Goal: Information Seeking & Learning: Learn about a topic

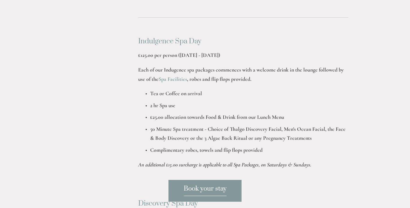
scroll to position [306, 0]
click at [259, 136] on strong "50 Minute Spa treatment - Choice of Thalgo Discovery Facial, Men’s Ocean Facial…" at bounding box center [248, 134] width 197 height 16
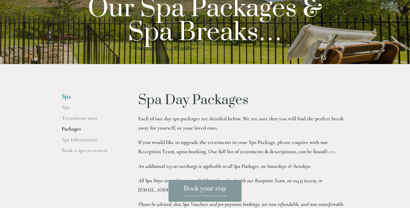
scroll to position [0, 0]
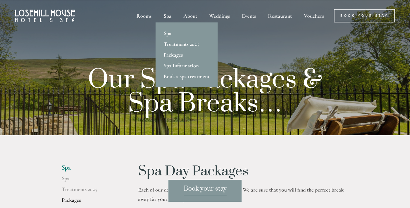
click at [174, 44] on link "Treatments 2025" at bounding box center [187, 44] width 62 height 11
click at [196, 44] on link "Treatments 2025" at bounding box center [187, 44] width 62 height 11
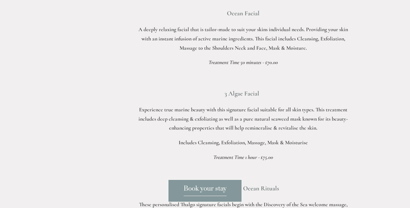
scroll to position [456, 0]
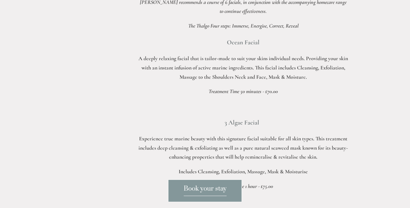
scroll to position [425, 0]
